Goal: Task Accomplishment & Management: Manage account settings

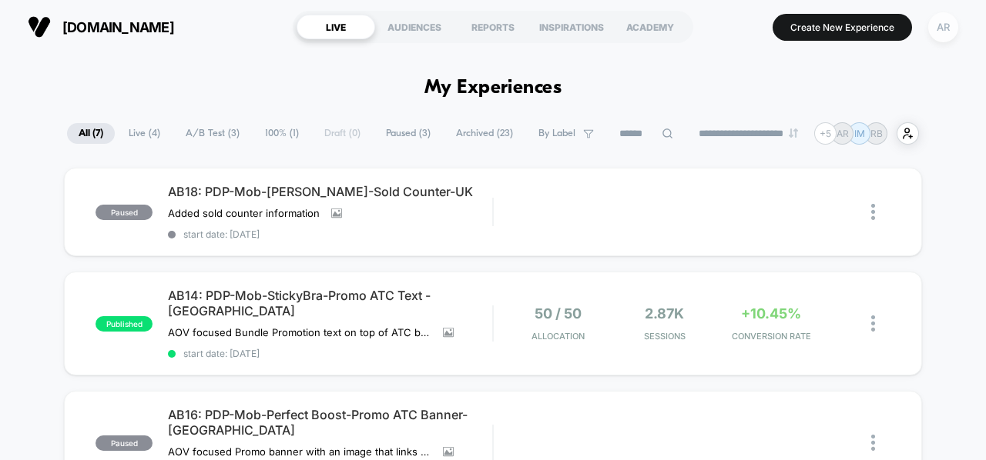
click at [954, 24] on div "AR" at bounding box center [943, 27] width 30 height 30
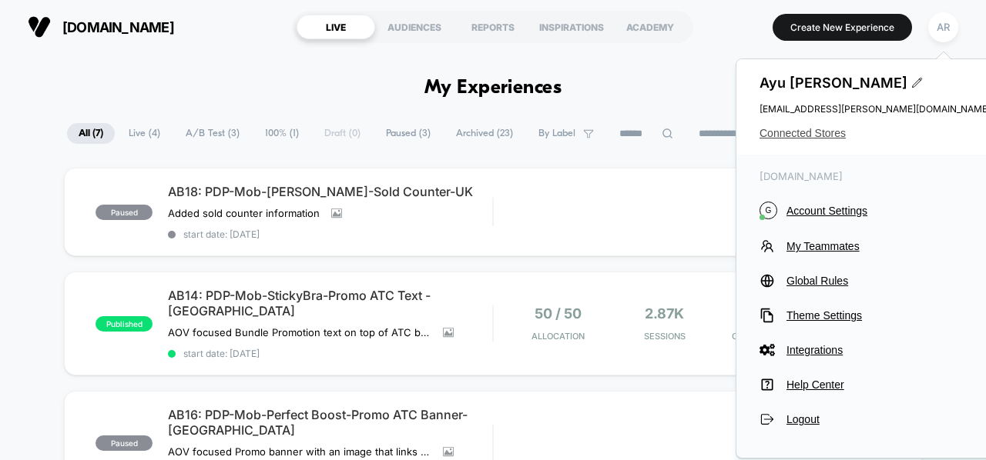
click at [812, 129] on span "Connected Stores" at bounding box center [874, 133] width 231 height 12
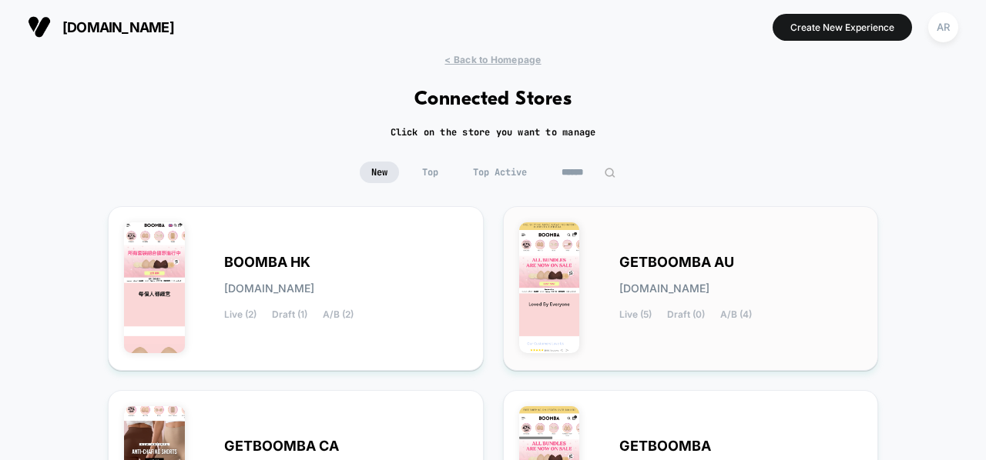
scroll to position [246, 0]
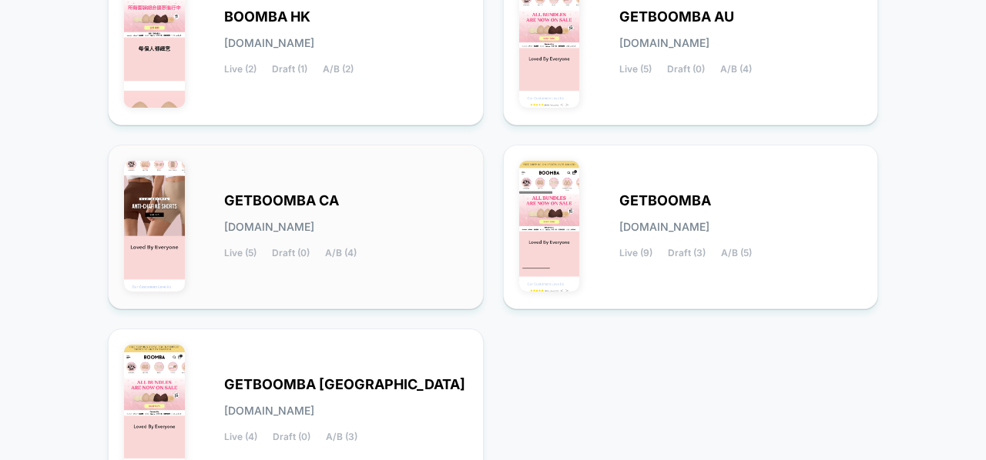
click at [363, 267] on div "GETBOOMBA CA [DOMAIN_NAME] Live (5) Draft (0) A/B (4)" at bounding box center [295, 227] width 343 height 132
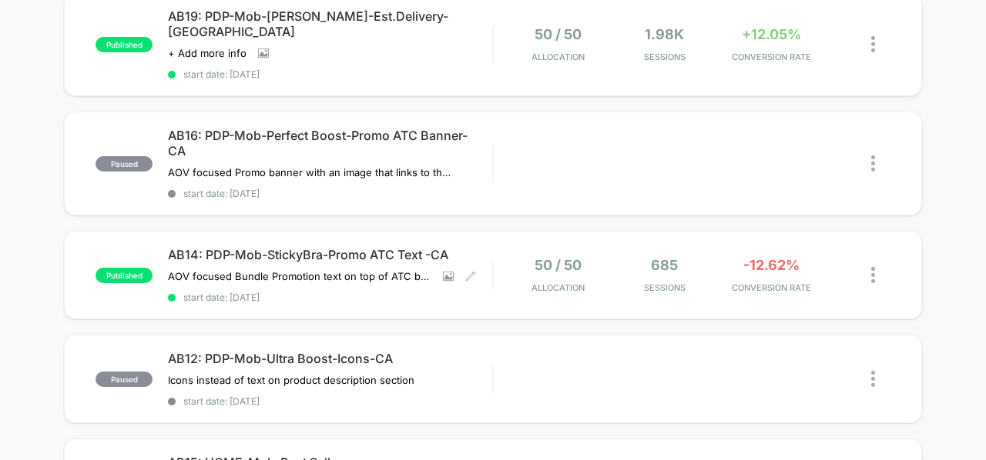
scroll to position [176, 0]
click at [871, 266] on img at bounding box center [873, 274] width 4 height 16
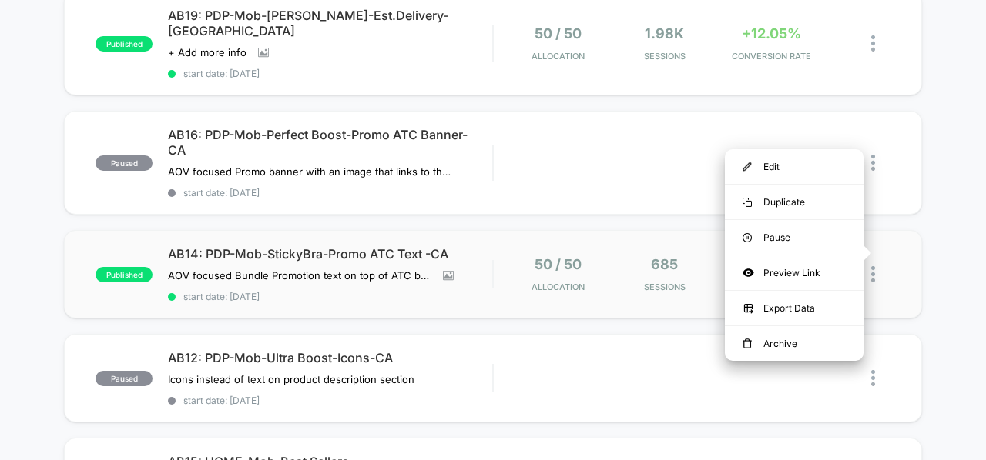
click at [628, 287] on div "published AB14: PDP-Mob-StickyBra-Promo ATC Text -CA AOV focused Bundle Promoti…" at bounding box center [493, 274] width 858 height 89
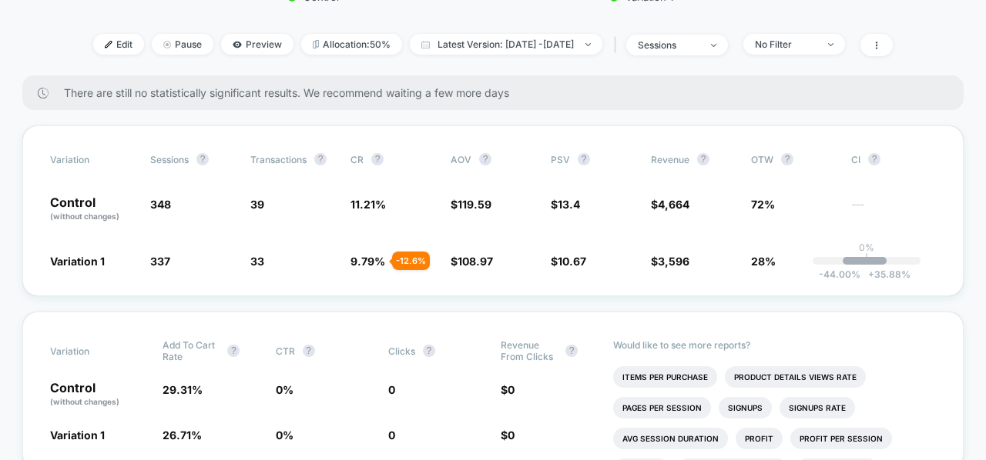
scroll to position [526, 0]
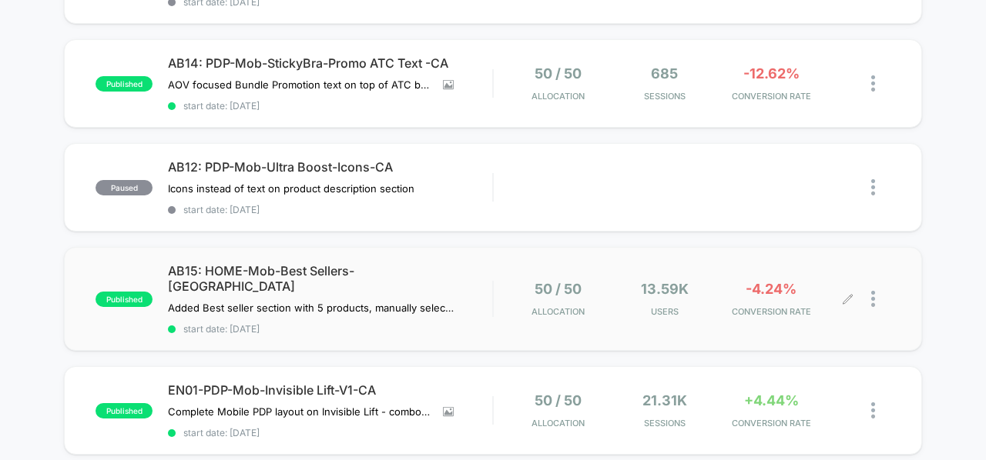
scroll to position [373, 0]
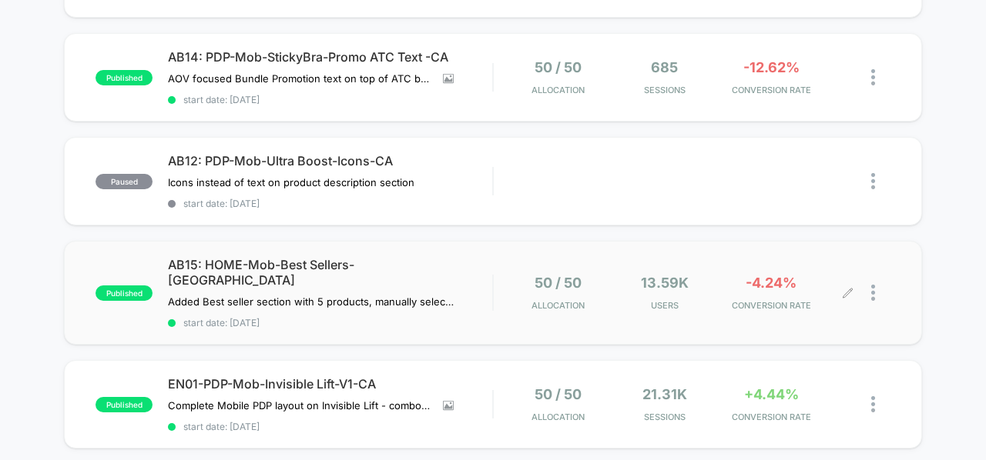
click at [497, 275] on div "50 / 50 Allocation 13.59k Users -4.24% CONVERSION RATE" at bounding box center [692, 293] width 397 height 36
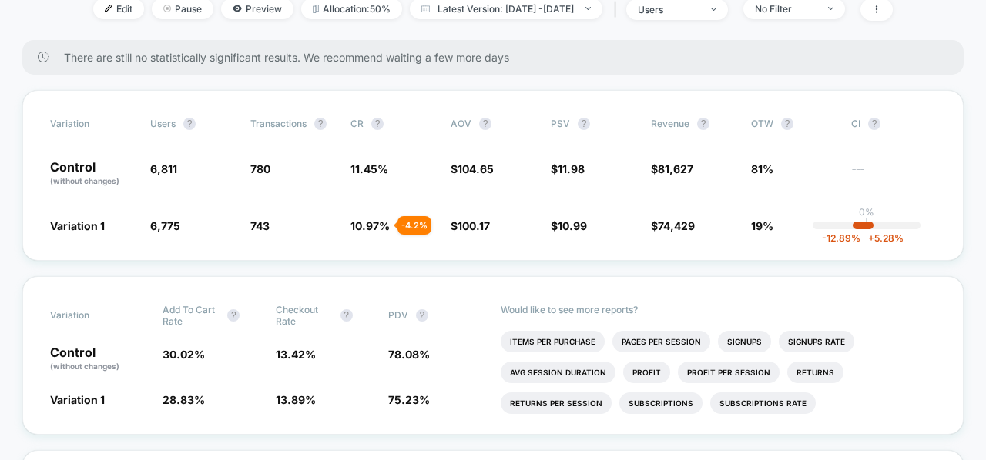
scroll to position [204, 0]
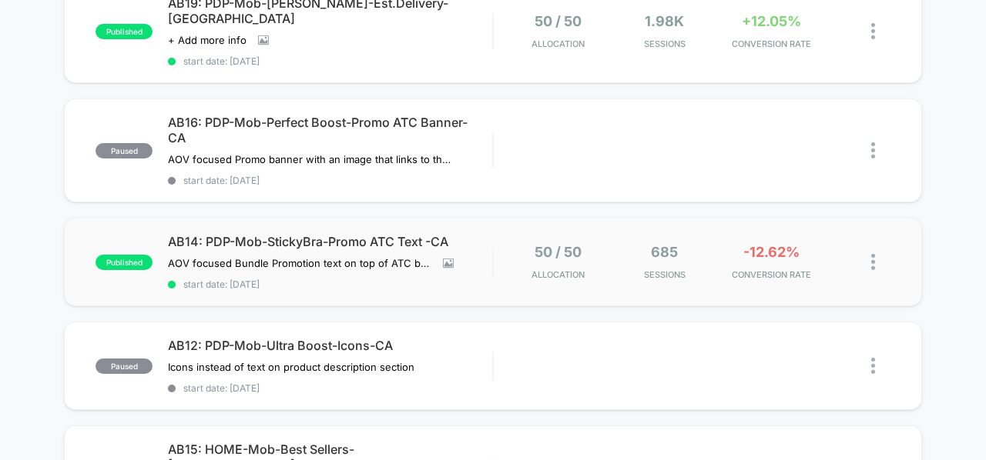
scroll to position [190, 0]
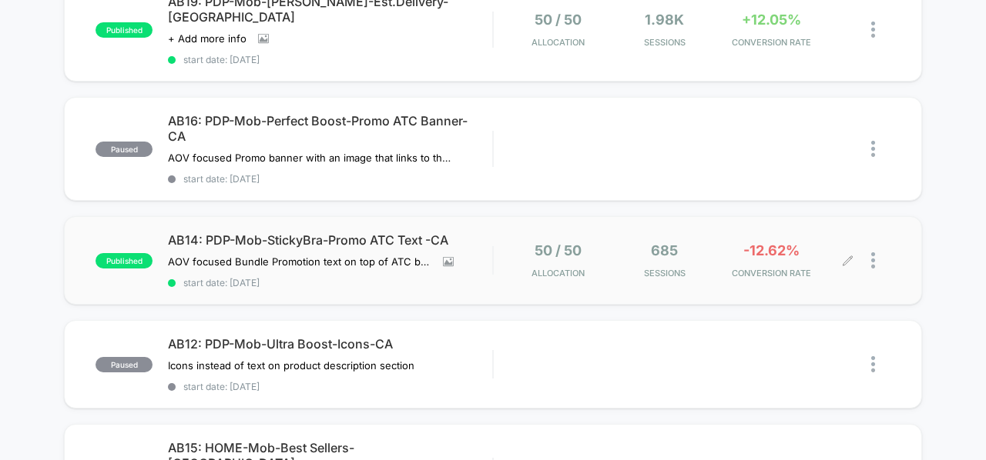
click at [887, 243] on div at bounding box center [880, 261] width 19 height 36
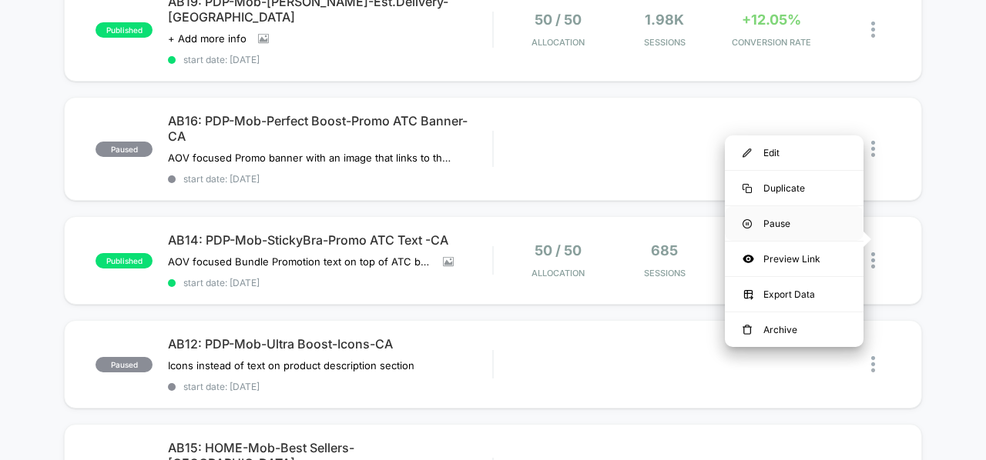
click at [846, 224] on div "Pause" at bounding box center [794, 223] width 139 height 35
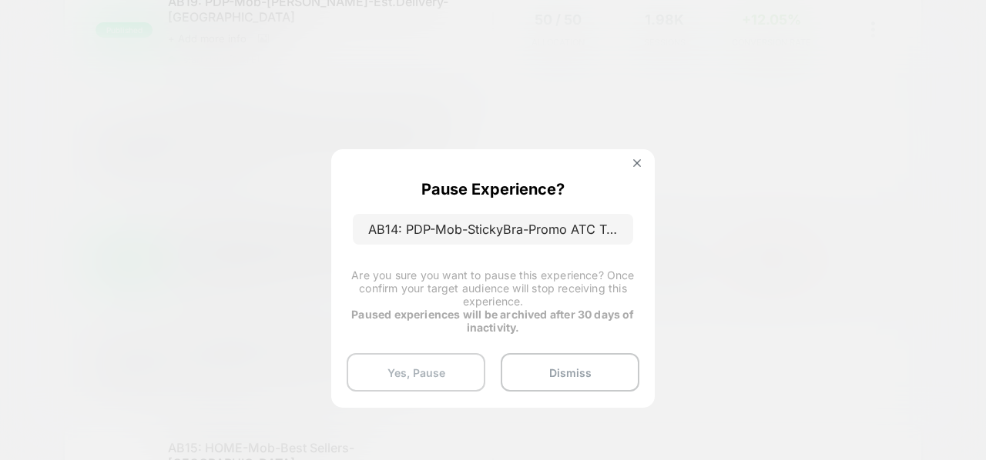
click at [440, 367] on button "Yes, Pause" at bounding box center [415, 372] width 139 height 38
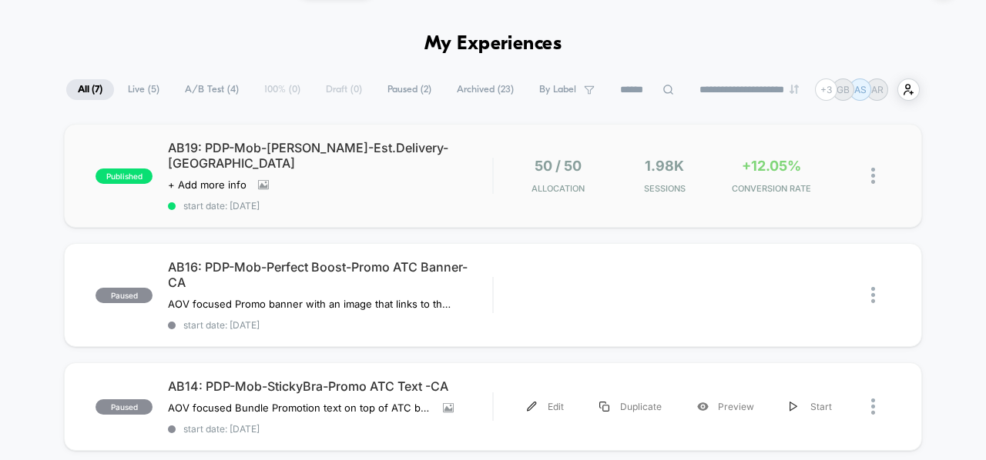
scroll to position [0, 0]
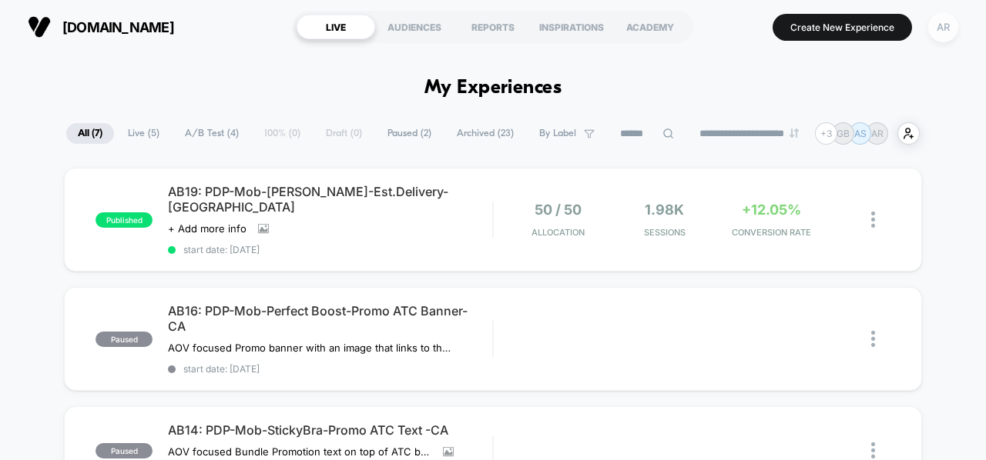
click at [939, 38] on div "AR" at bounding box center [943, 27] width 30 height 30
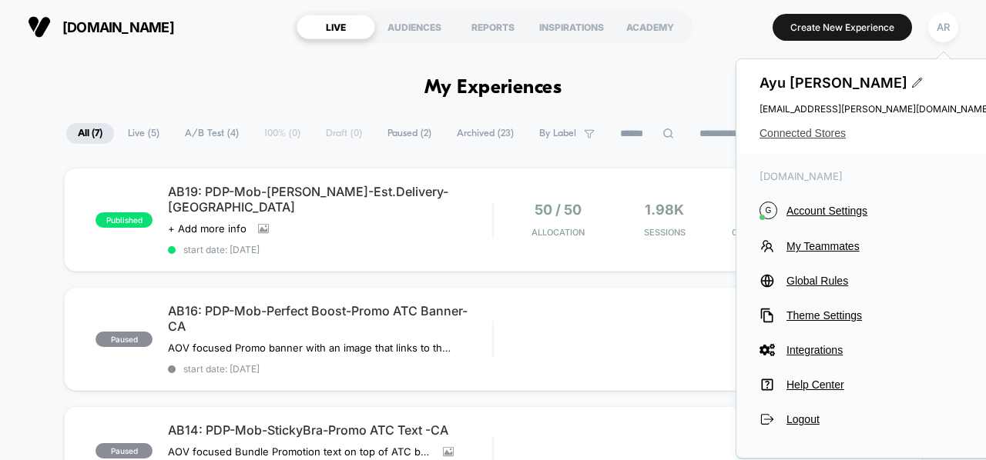
click at [818, 129] on span "Connected Stores" at bounding box center [874, 133] width 231 height 12
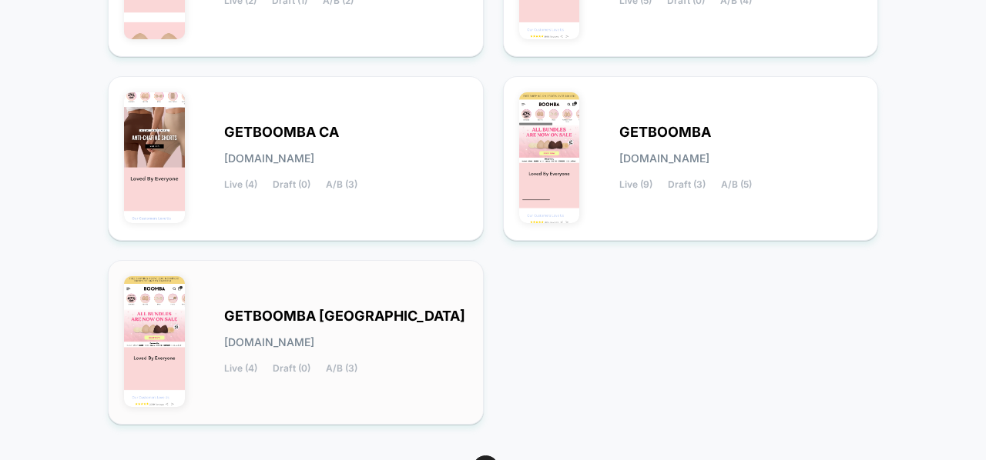
scroll to position [318, 0]
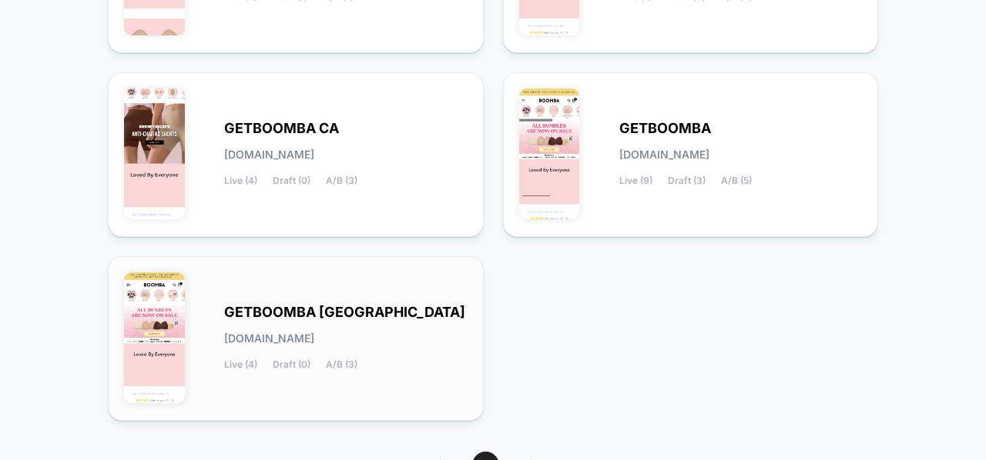
click at [365, 313] on div "GETBOOMBA UK [DOMAIN_NAME] Live (4) Draft (0) A/B (3)" at bounding box center [345, 338] width 243 height 63
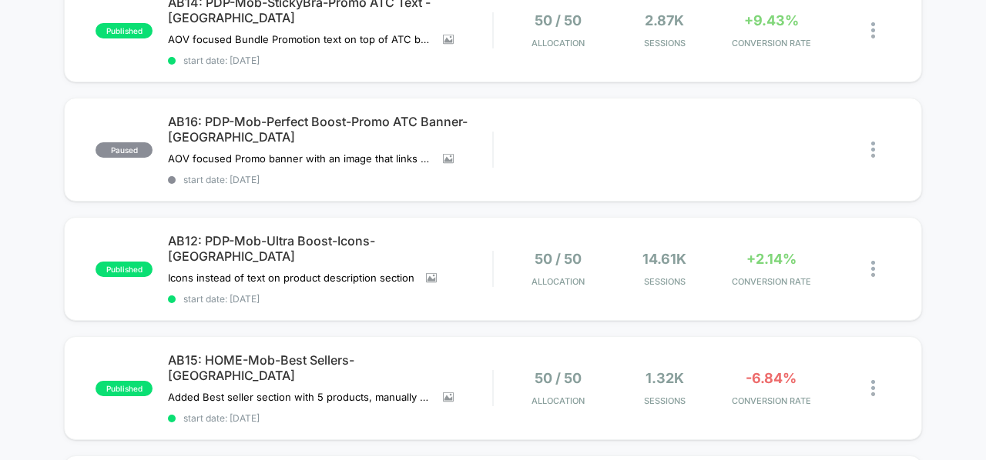
scroll to position [336, 0]
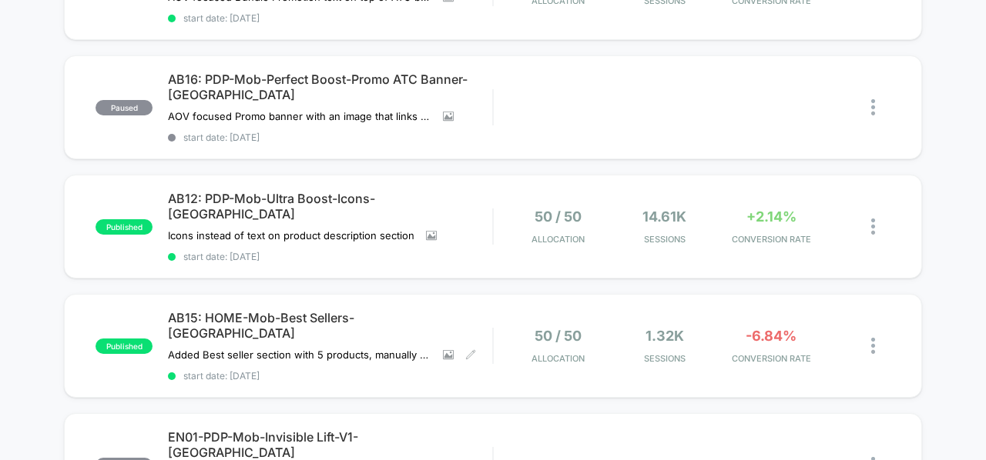
click at [365, 313] on div "AB15: HOME-Mob-Best Sellers-[GEOGRAPHIC_DATA] Added Best seller section with 5 …" at bounding box center [330, 346] width 324 height 72
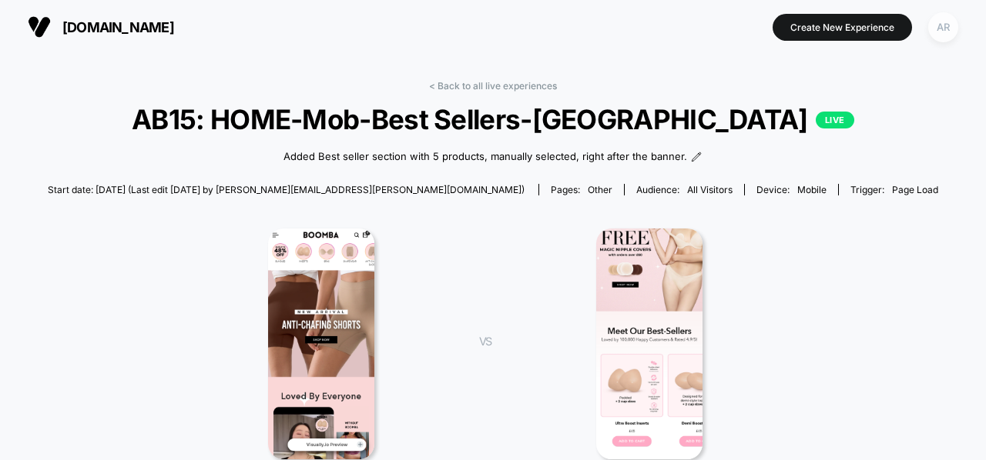
click at [952, 21] on div "AR" at bounding box center [943, 27] width 30 height 30
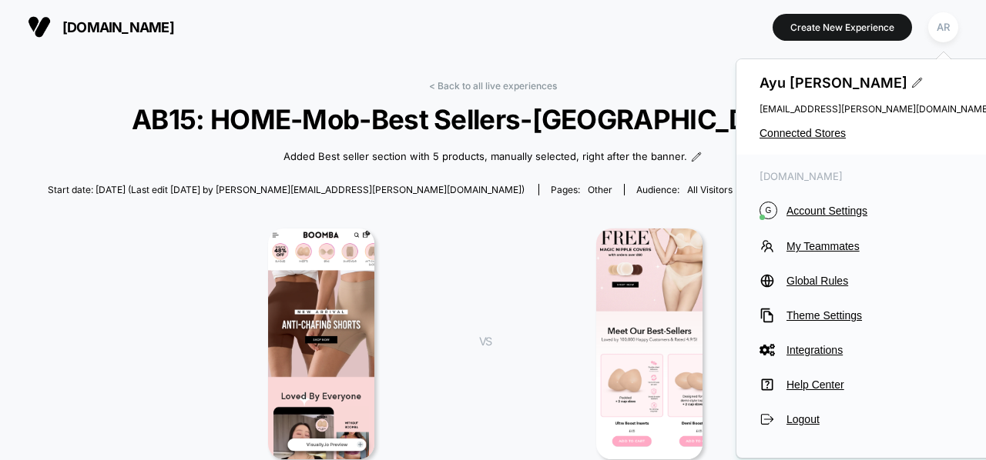
click at [825, 139] on div "[PERSON_NAME] [EMAIL_ADDRESS][PERSON_NAME][DOMAIN_NAME] Connected Stores" at bounding box center [874, 106] width 277 height 95
click at [816, 128] on span "Connected Stores" at bounding box center [874, 133] width 231 height 12
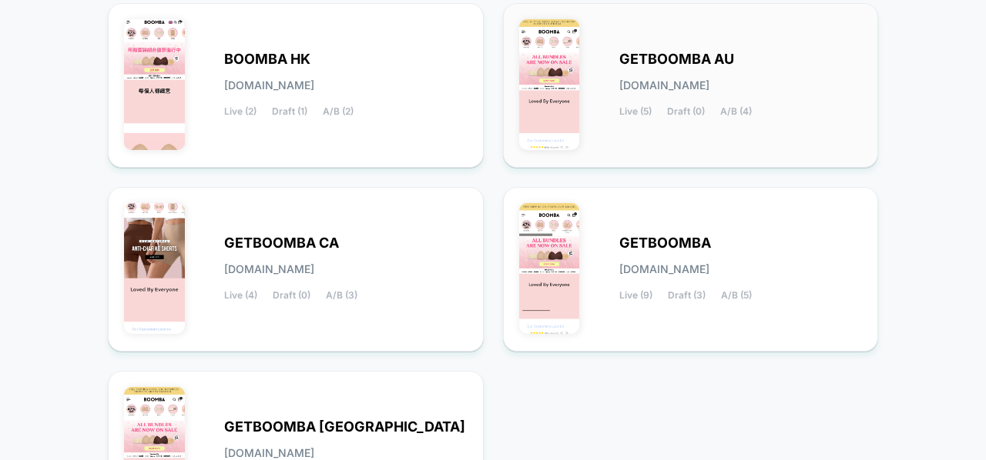
scroll to position [206, 0]
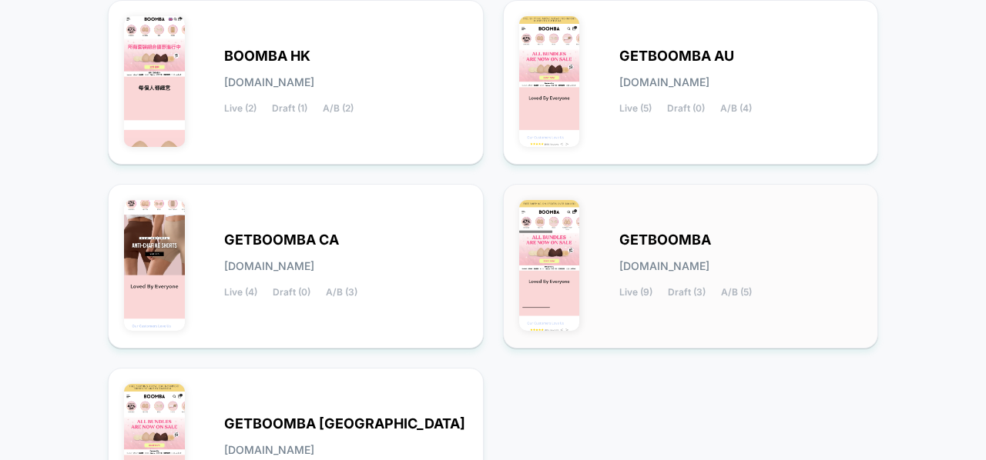
click at [748, 230] on div "GETBOOMBA [DOMAIN_NAME] Live (9) Draft (3) A/B (5)" at bounding box center [690, 266] width 343 height 132
